Goal: Transaction & Acquisition: Purchase product/service

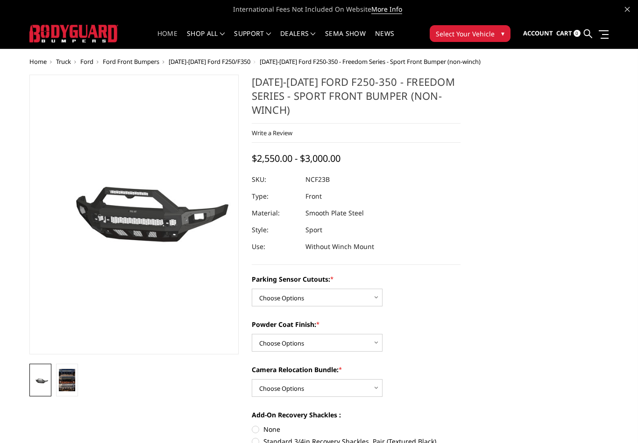
click at [168, 35] on link "Home" at bounding box center [167, 39] width 20 height 18
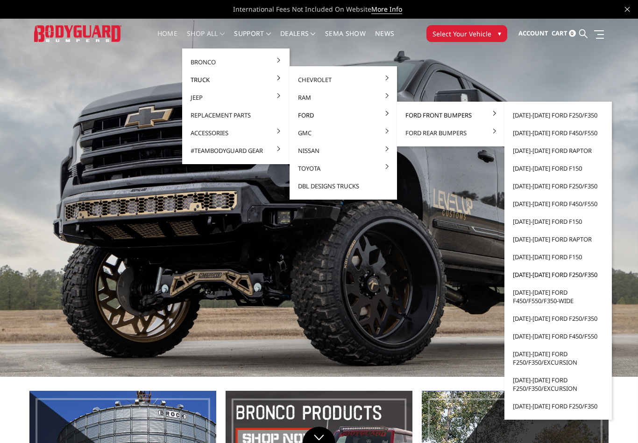
click at [536, 276] on link "[DATE]-[DATE] Ford F250/F350" at bounding box center [558, 275] width 100 height 18
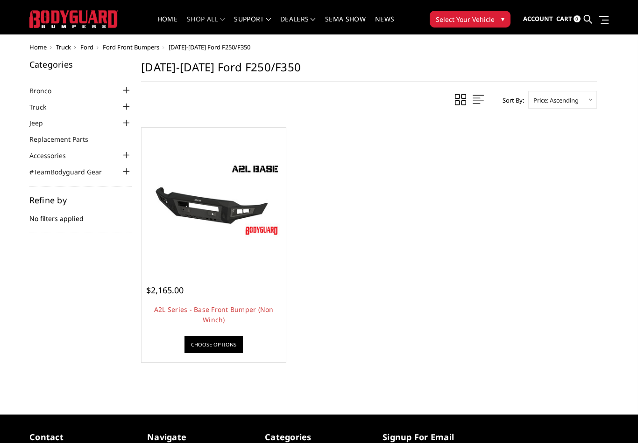
scroll to position [14, 0]
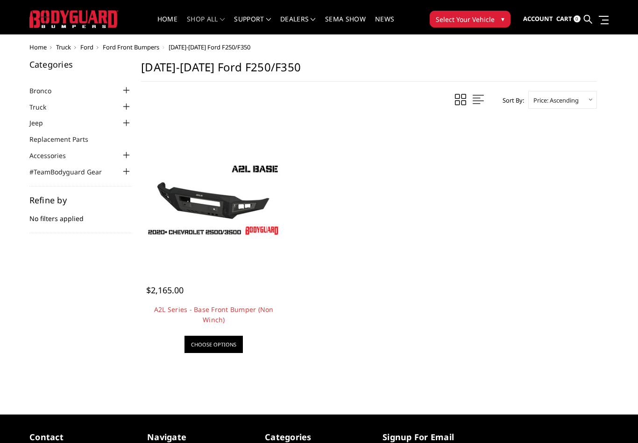
click at [211, 346] on link "Choose Options" at bounding box center [213, 344] width 58 height 17
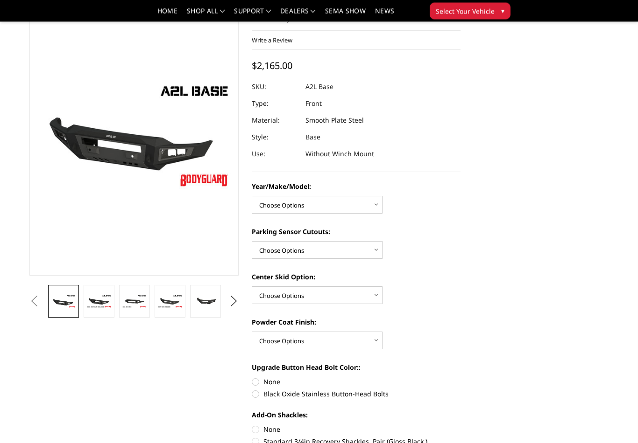
scroll to position [51, 0]
click at [376, 207] on select "Choose Options Chevrolet 15-19 2500/3500 Chevrolet 19-21 1500 Chevrolet 15-20 […" at bounding box center [317, 205] width 131 height 18
select select "4336"
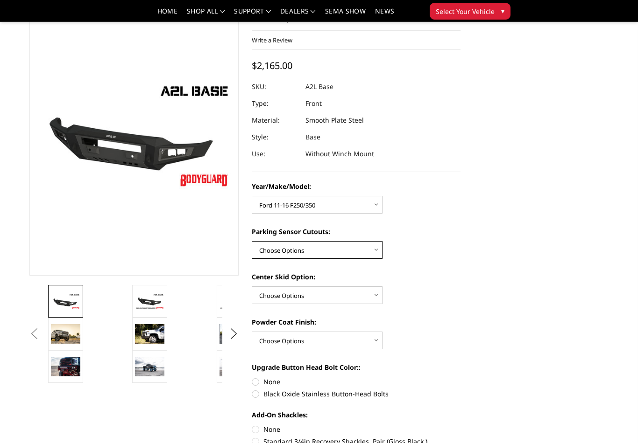
click at [340, 252] on select "Choose Options Yes - With Parking Sensor Cutouts No - Without Parking Sensor Cu…" at bounding box center [317, 250] width 131 height 18
select select "4329"
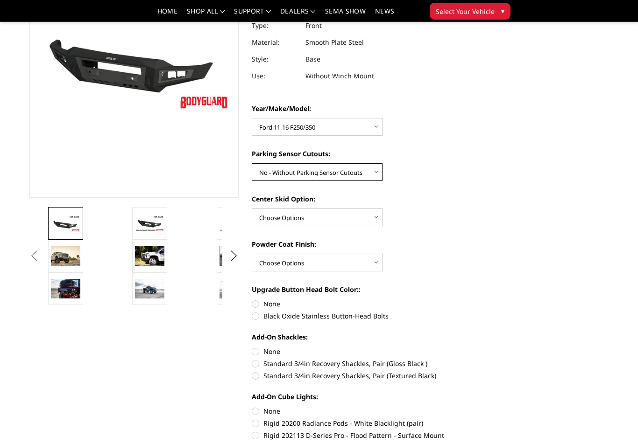
scroll to position [150, 0]
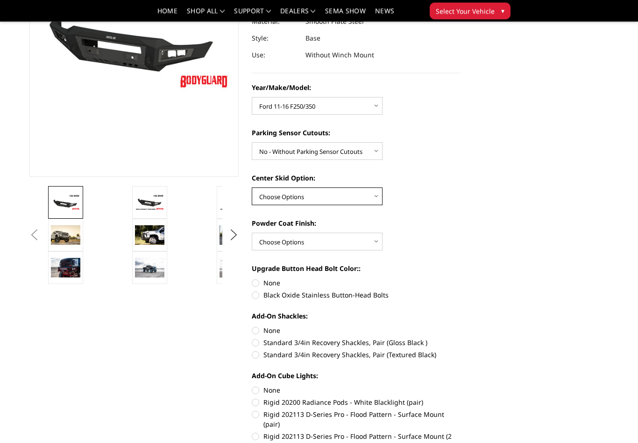
click at [374, 197] on select "Choose Options Single Light Bar Cutout" at bounding box center [317, 197] width 131 height 18
select select "4304"
click at [373, 243] on select "Choose Options Bare metal (included) Texture Black Powder Coat" at bounding box center [317, 242] width 131 height 18
select select "4285"
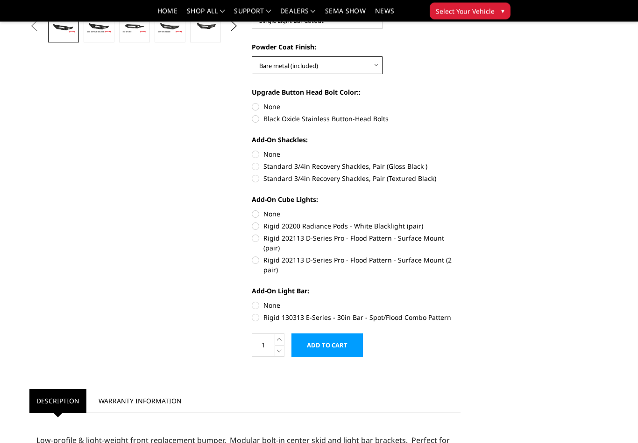
scroll to position [323, 0]
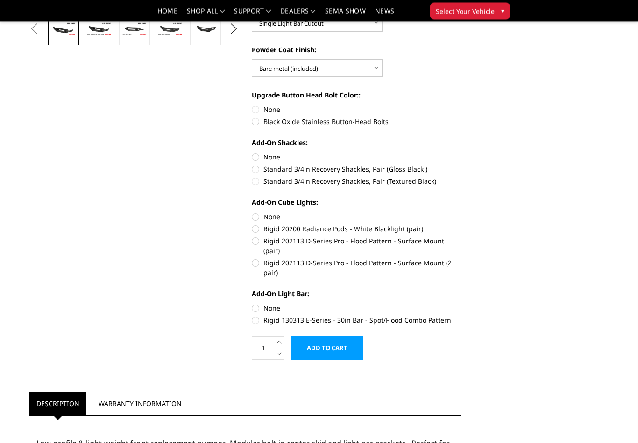
click at [257, 316] on label "Rigid 130313 E-Series - 30in Bar - Spot/Flood Combo Pattern" at bounding box center [356, 321] width 209 height 10
click at [460, 304] on input "Rigid 130313 E-Series - 30in Bar - Spot/Flood Combo Pattern" at bounding box center [460, 304] width 0 height 0
radio input "true"
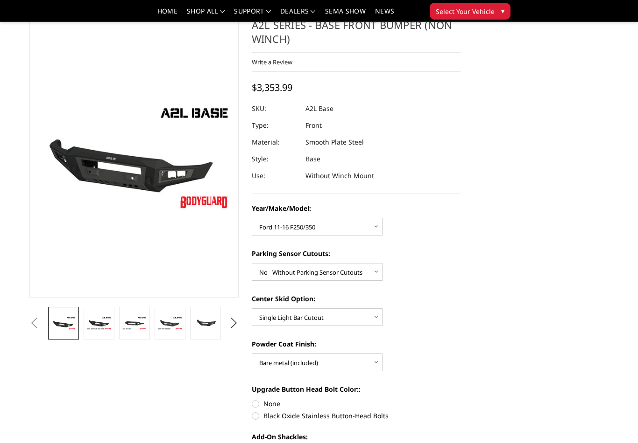
scroll to position [0, 0]
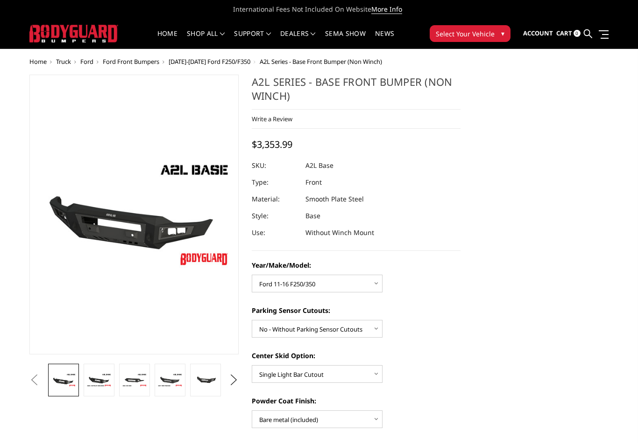
click at [626, 5] on link at bounding box center [627, 9] width 5 height 10
